Goal: Find specific page/section: Locate a particular part of the current website

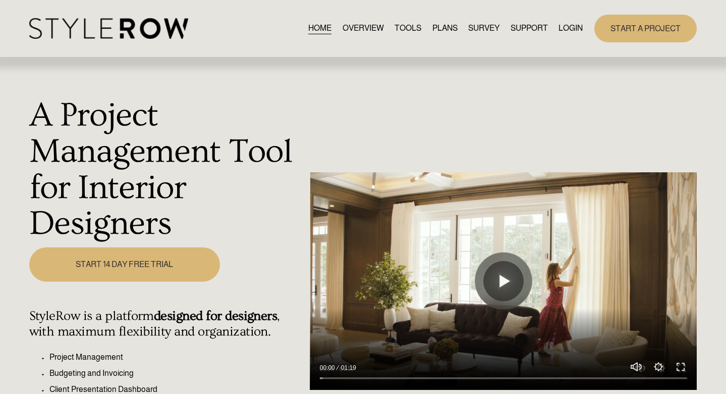
click at [572, 30] on link "LOGIN" at bounding box center [570, 29] width 24 height 14
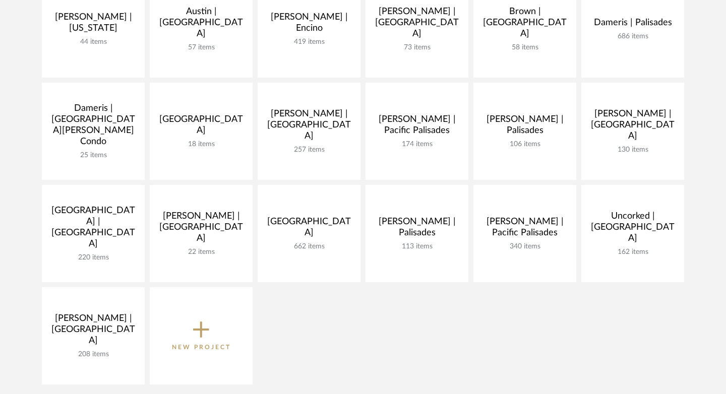
scroll to position [224, 0]
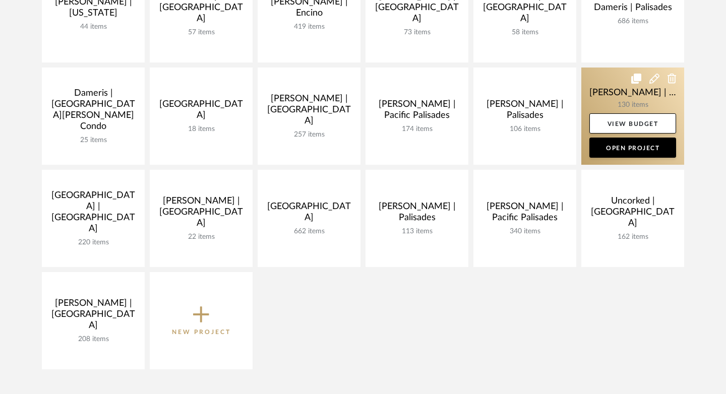
click at [605, 99] on link at bounding box center [633, 116] width 103 height 97
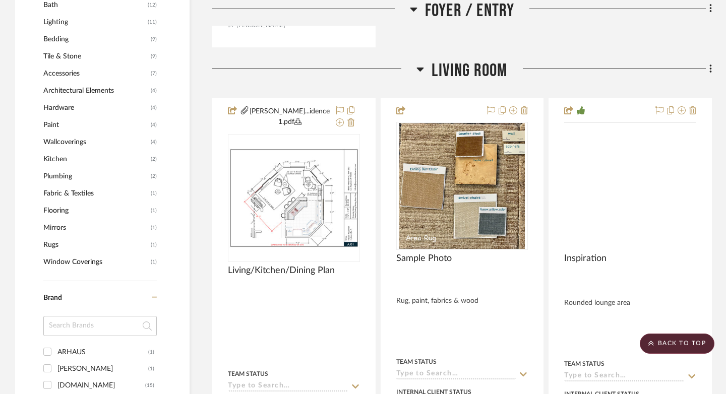
scroll to position [770, 0]
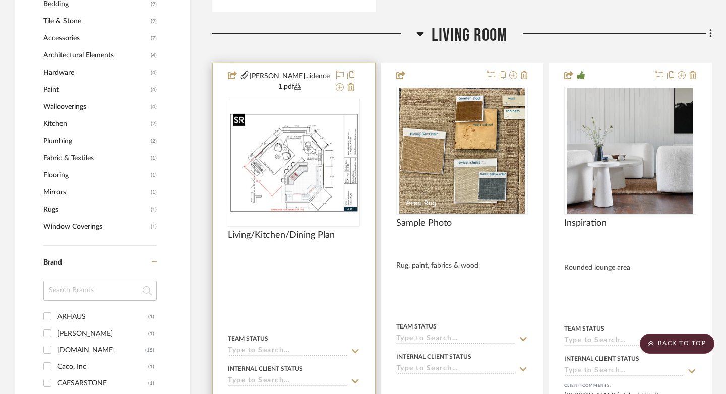
click at [310, 165] on img "0" at bounding box center [294, 163] width 130 height 100
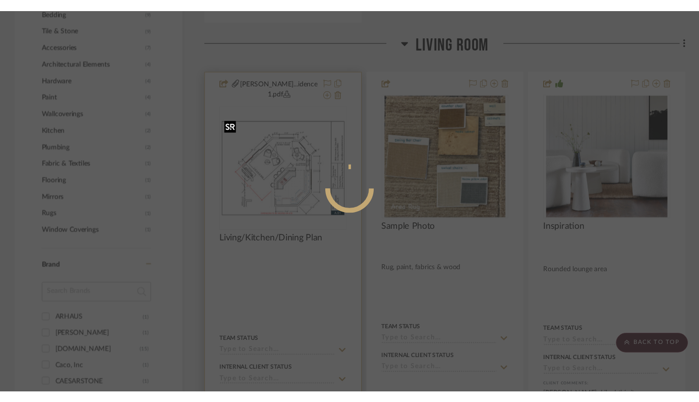
scroll to position [0, 0]
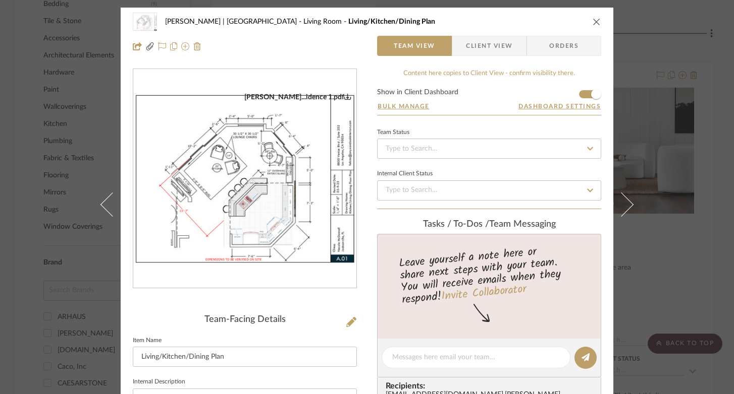
click at [282, 170] on img "0" at bounding box center [244, 179] width 223 height 173
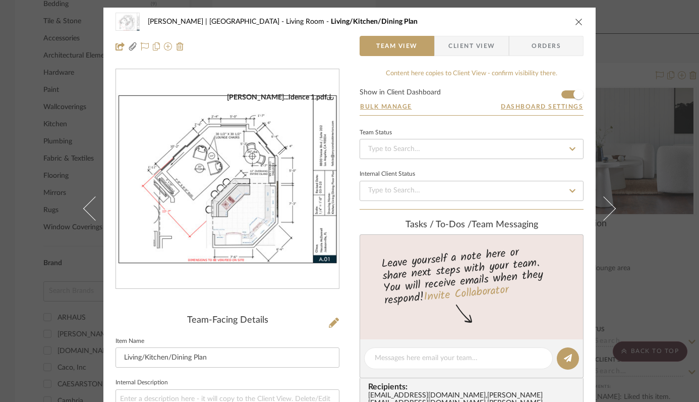
click at [576, 19] on icon "close" at bounding box center [579, 22] width 8 height 8
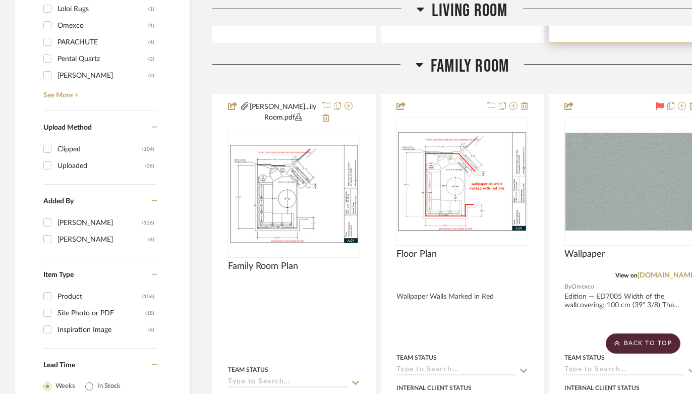
scroll to position [1262, 0]
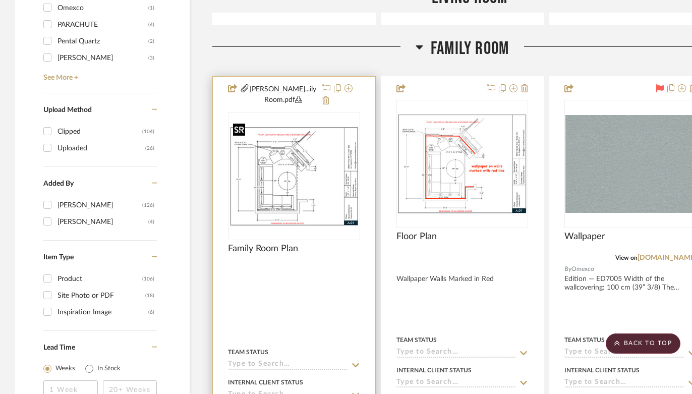
click at [283, 175] on img "0" at bounding box center [294, 176] width 130 height 100
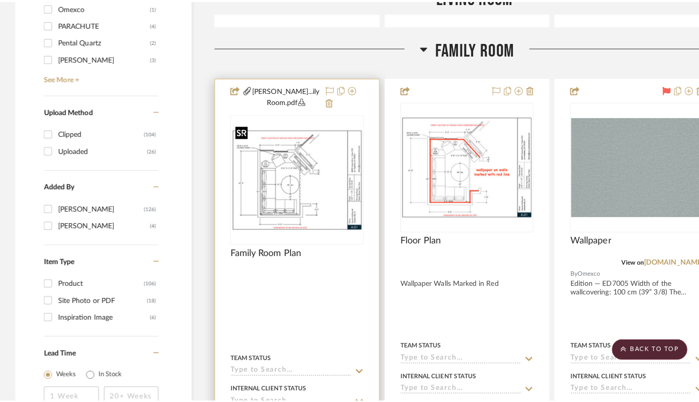
scroll to position [0, 0]
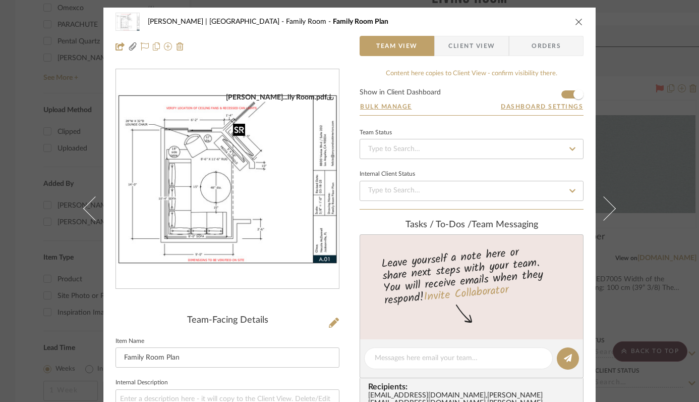
click at [283, 175] on img "0" at bounding box center [227, 179] width 223 height 173
click at [578, 20] on icon "close" at bounding box center [579, 22] width 8 height 8
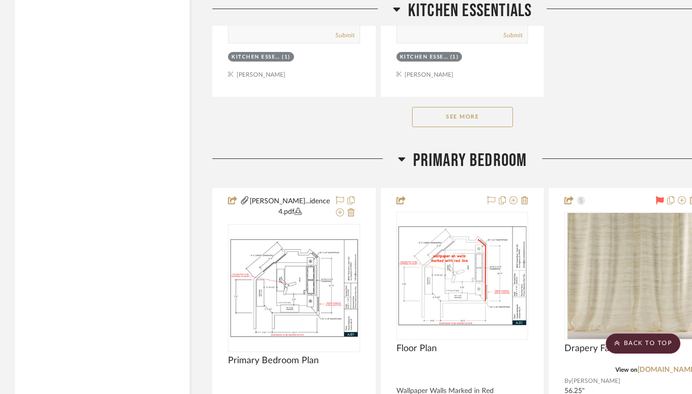
scroll to position [5979, 0]
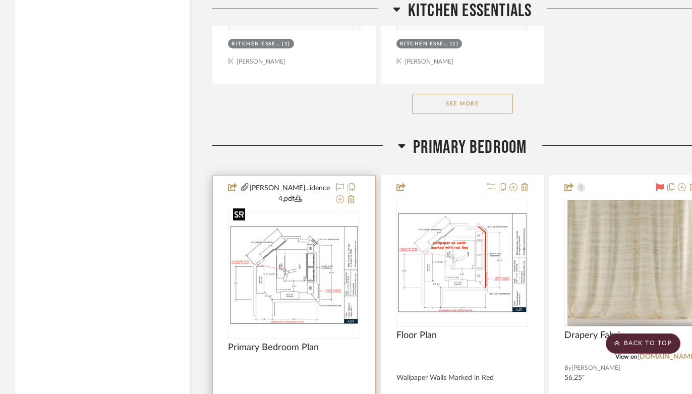
click at [0, 0] on img at bounding box center [0, 0] width 0 height 0
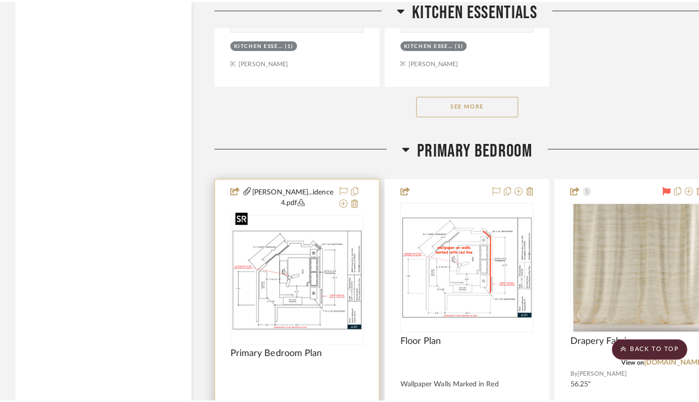
scroll to position [0, 0]
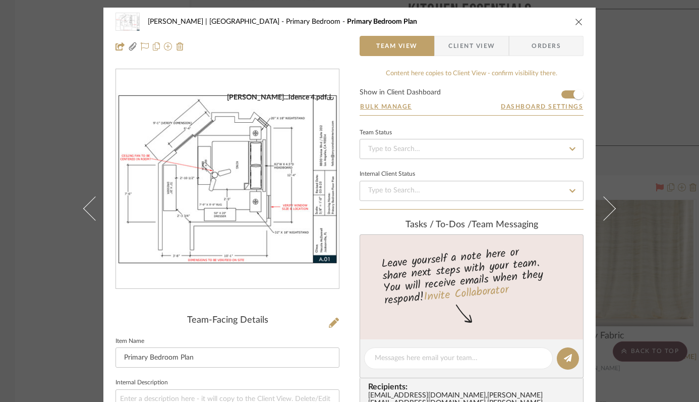
click at [282, 175] on img "0" at bounding box center [227, 179] width 223 height 173
click at [575, 21] on icon "close" at bounding box center [579, 22] width 8 height 8
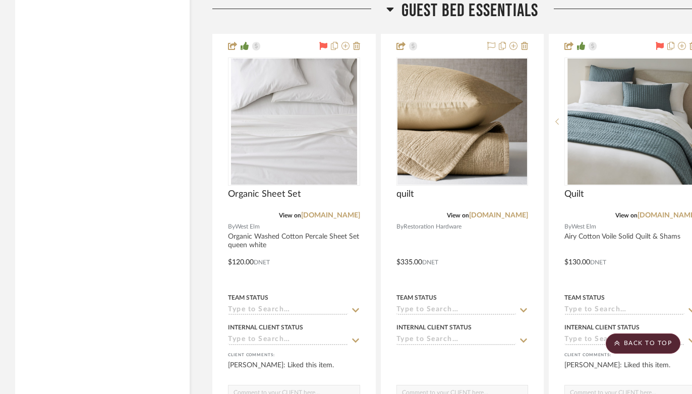
scroll to position [9416, 0]
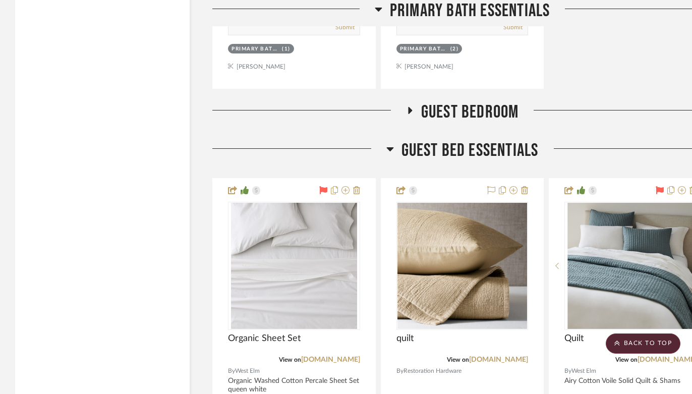
click at [413, 106] on icon at bounding box center [410, 110] width 12 height 8
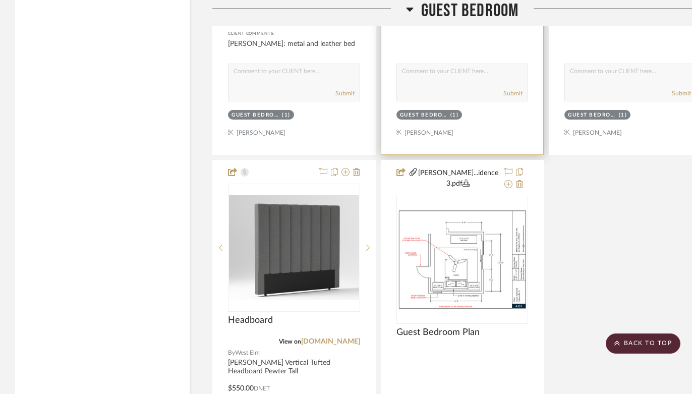
scroll to position [10364, 0]
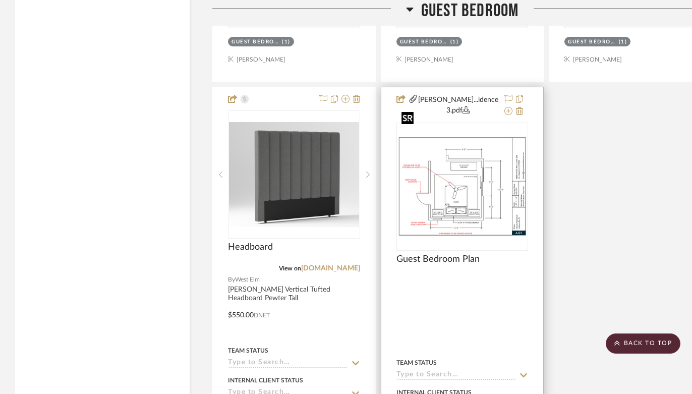
click at [0, 0] on img at bounding box center [0, 0] width 0 height 0
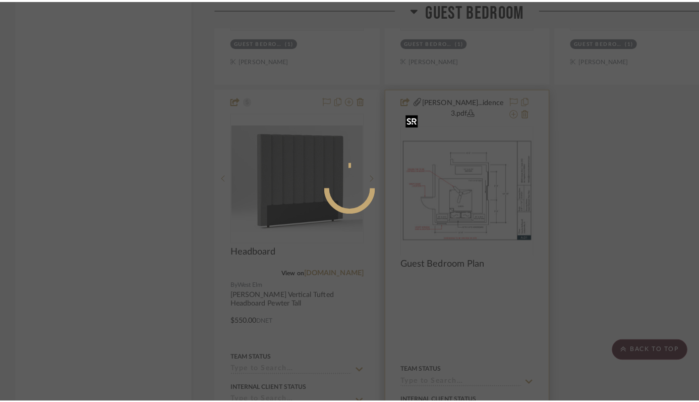
scroll to position [0, 0]
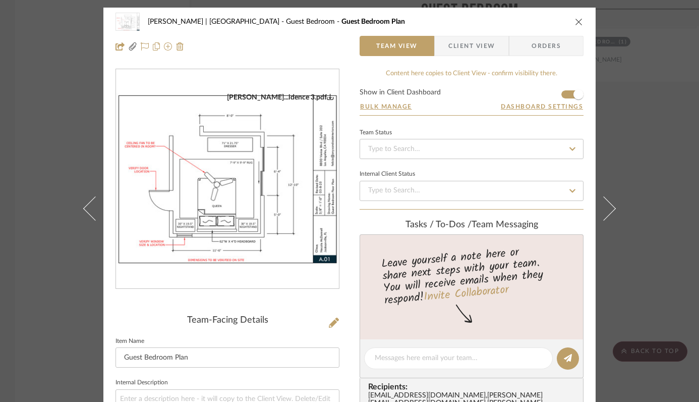
click at [266, 189] on img "0" at bounding box center [227, 179] width 223 height 173
